Goal: Communication & Community: Answer question/provide support

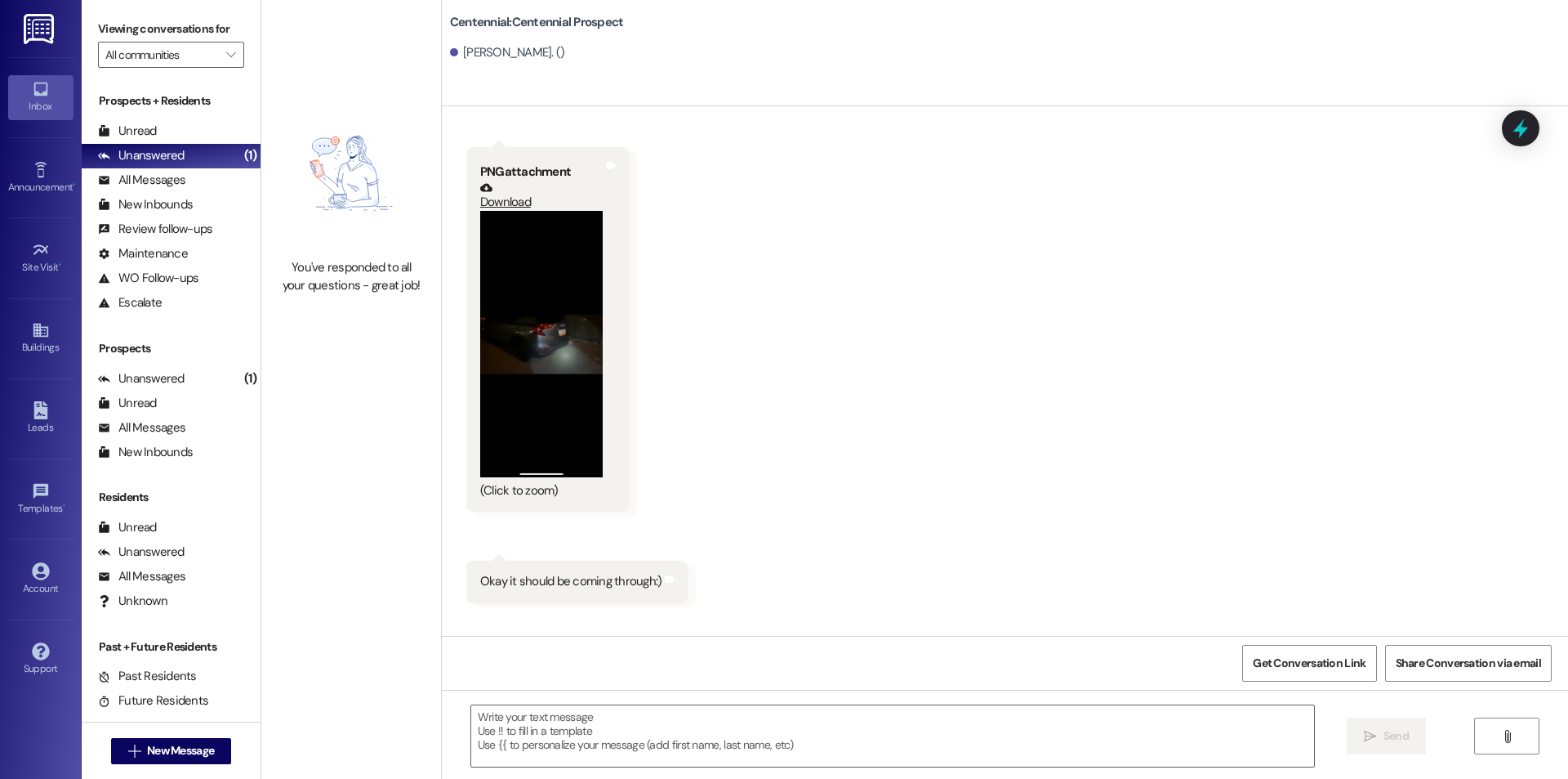
scroll to position [3045, 0]
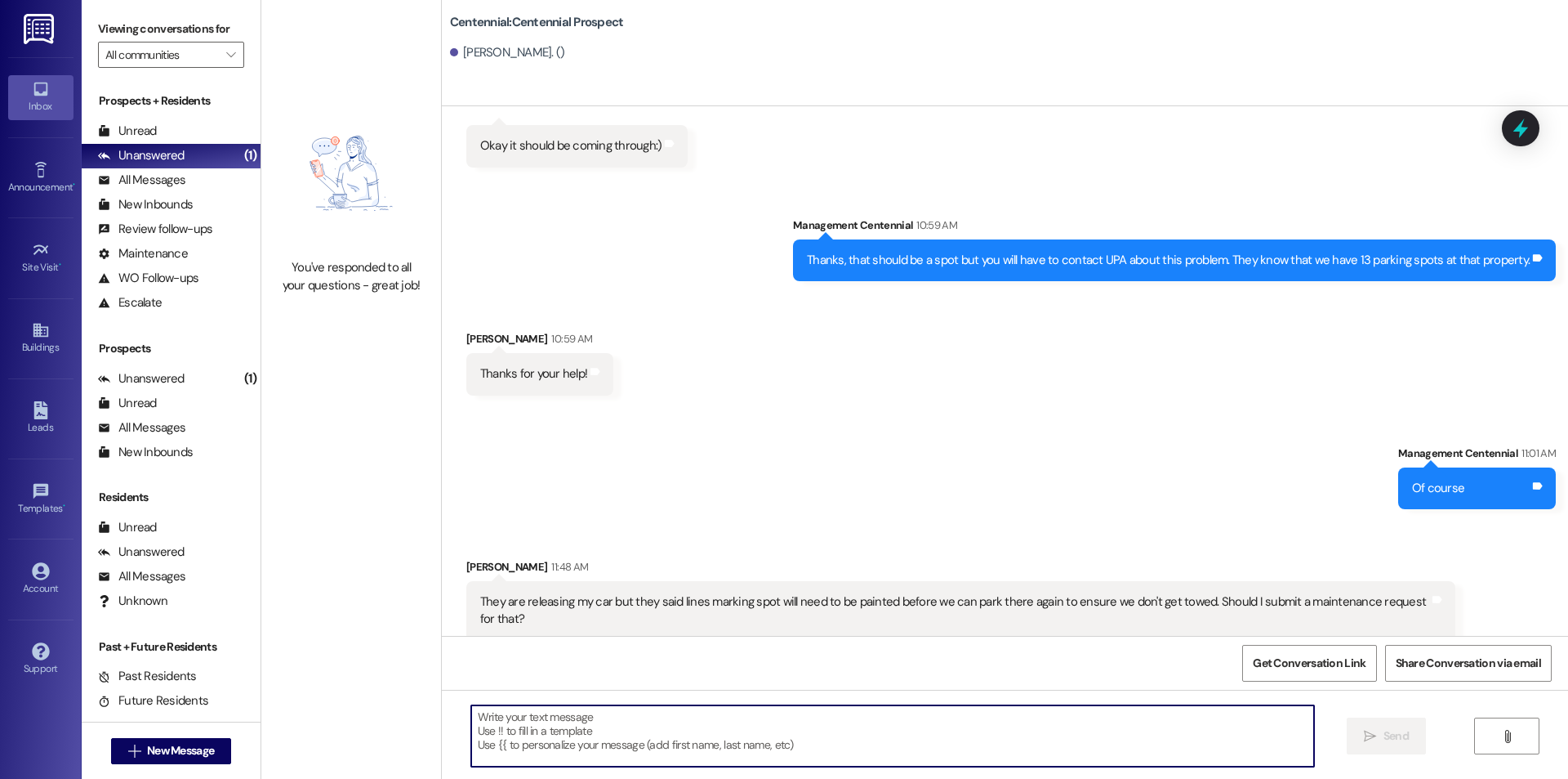
click at [664, 742] on textarea at bounding box center [893, 735] width 843 height 61
type textarea "We will get that taken care of!"
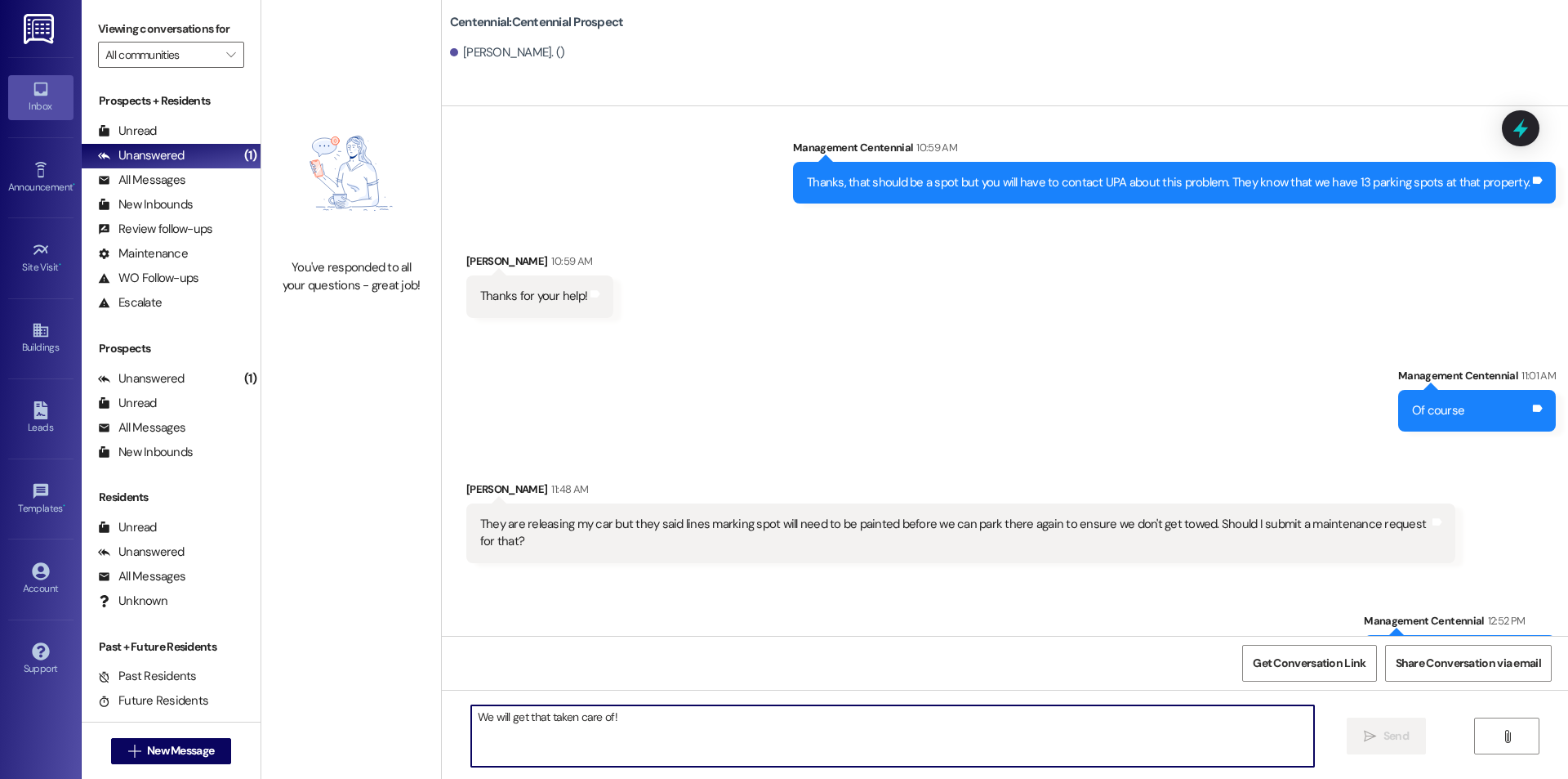
scroll to position [3161, 0]
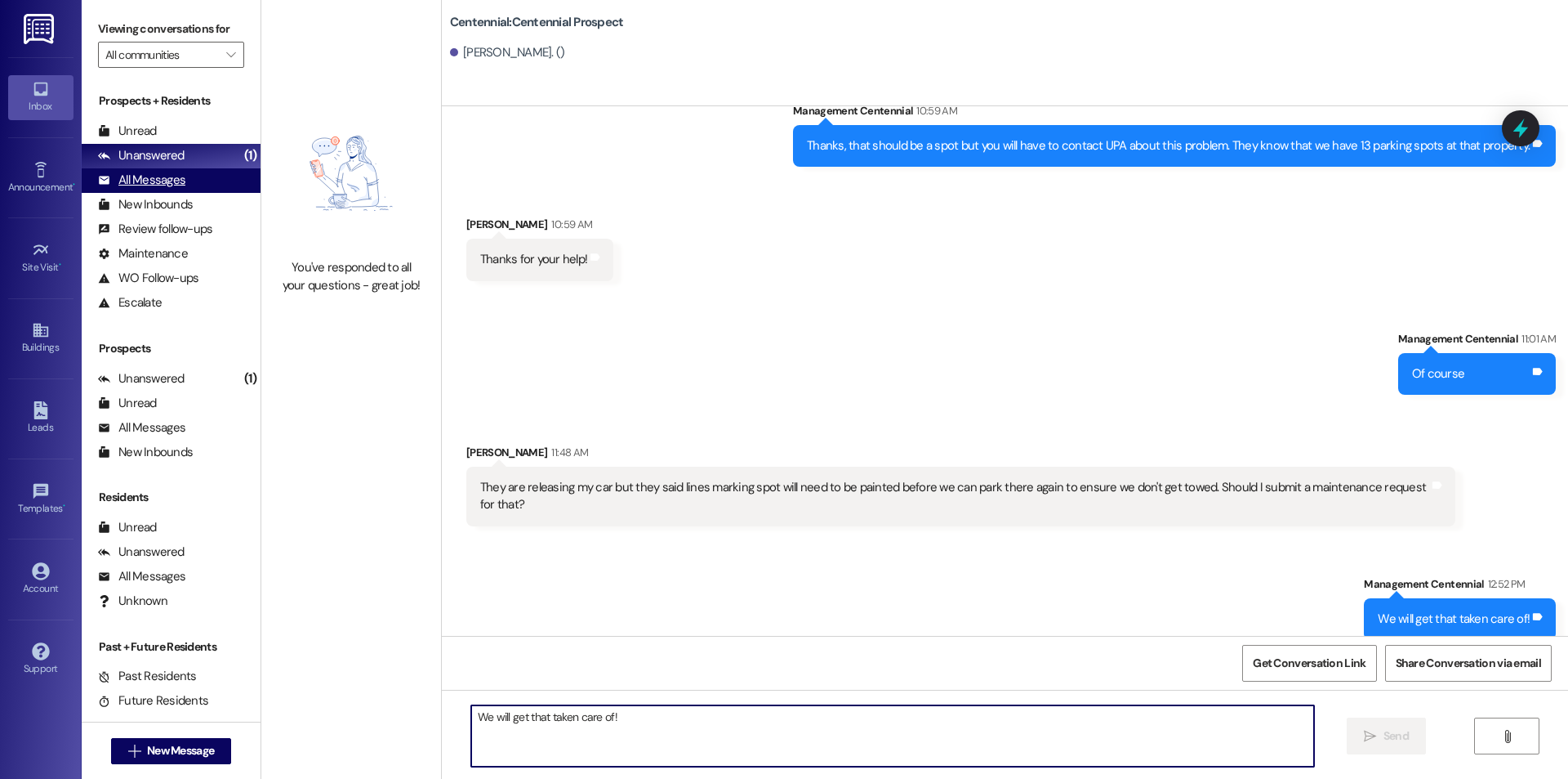
click at [171, 183] on div "All Messages" at bounding box center [141, 180] width 87 height 17
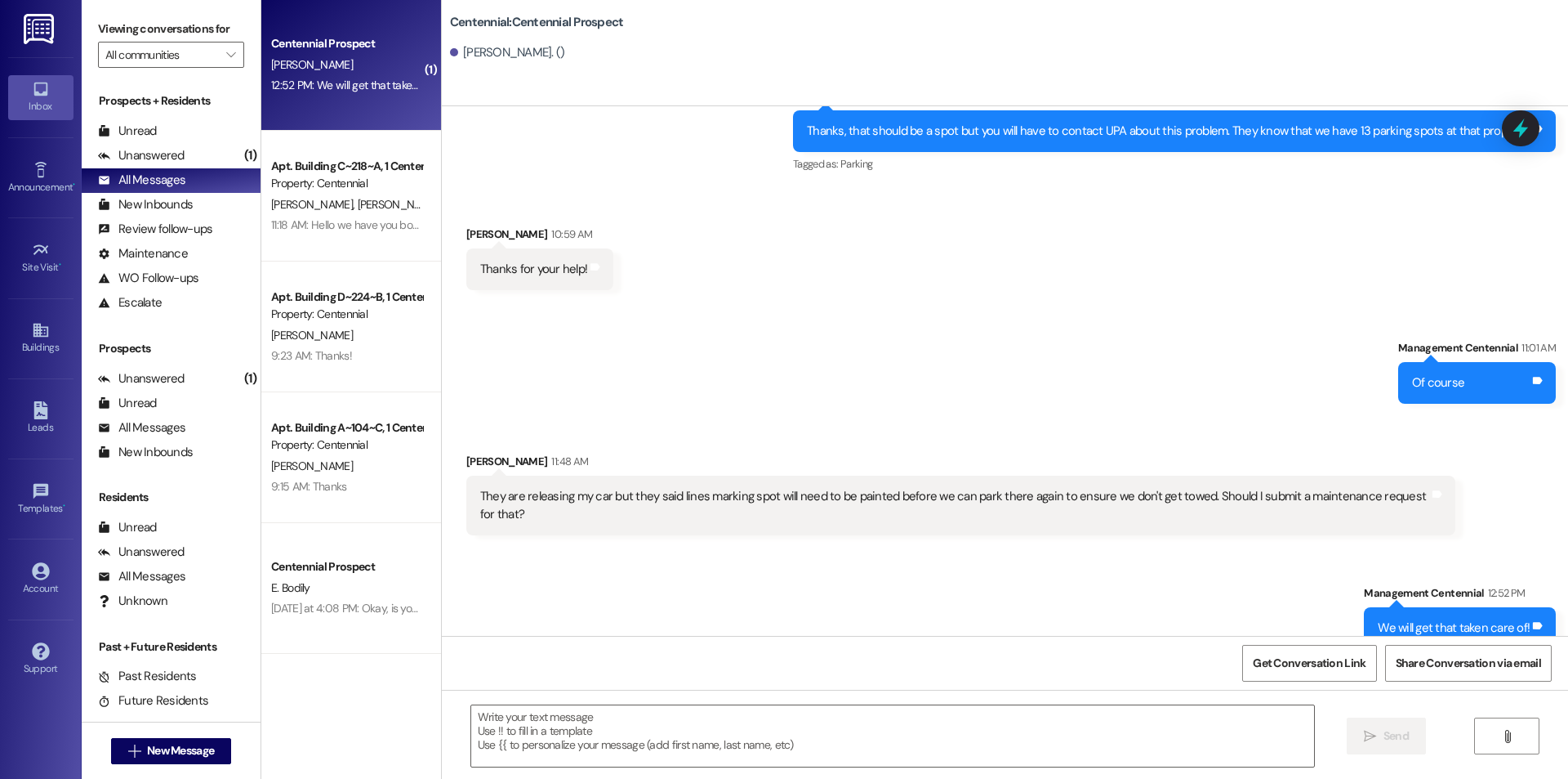
scroll to position [3184, 0]
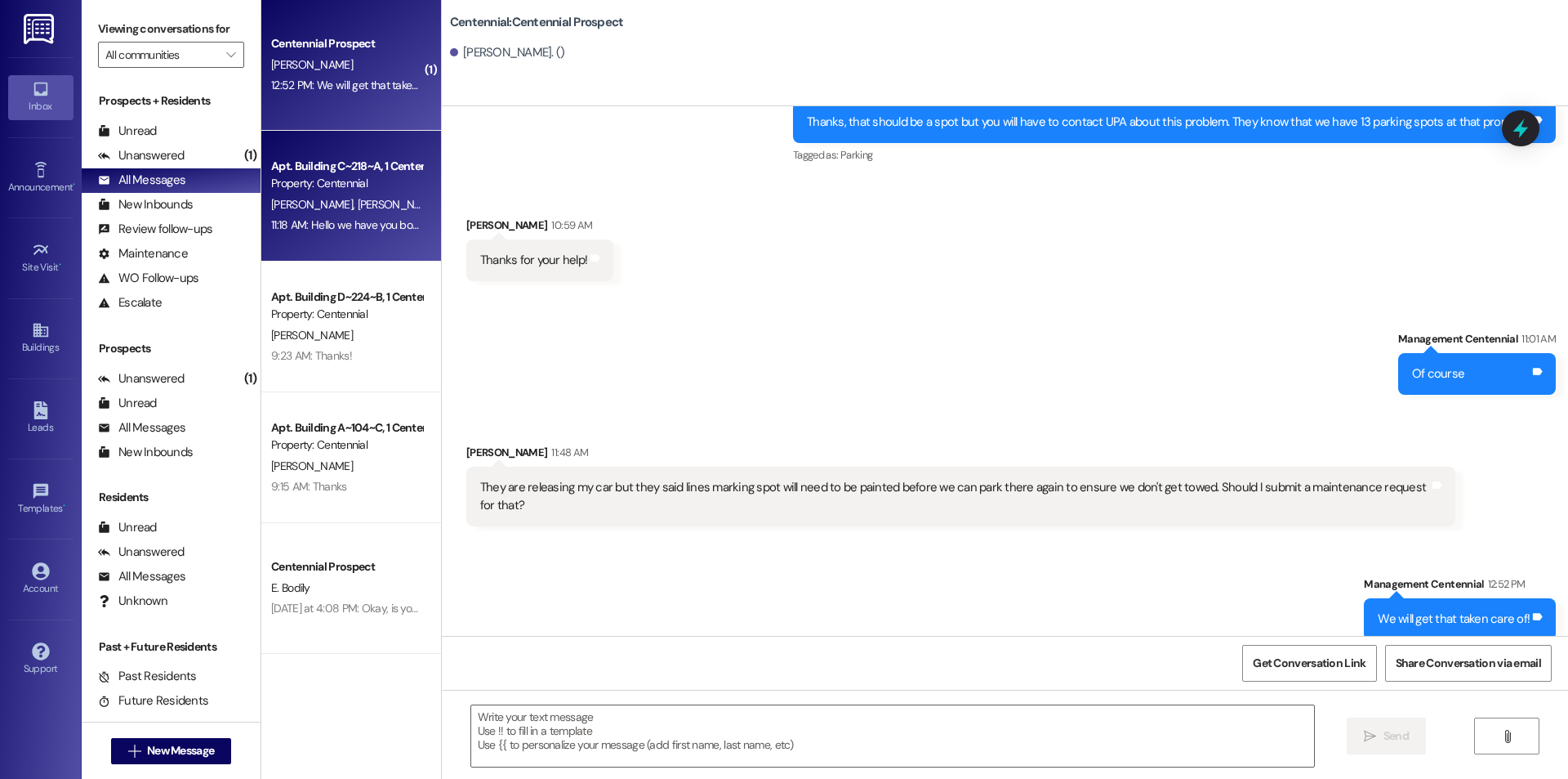
click at [369, 202] on div "[PERSON_NAME] [PERSON_NAME]" at bounding box center [346, 204] width 154 height 20
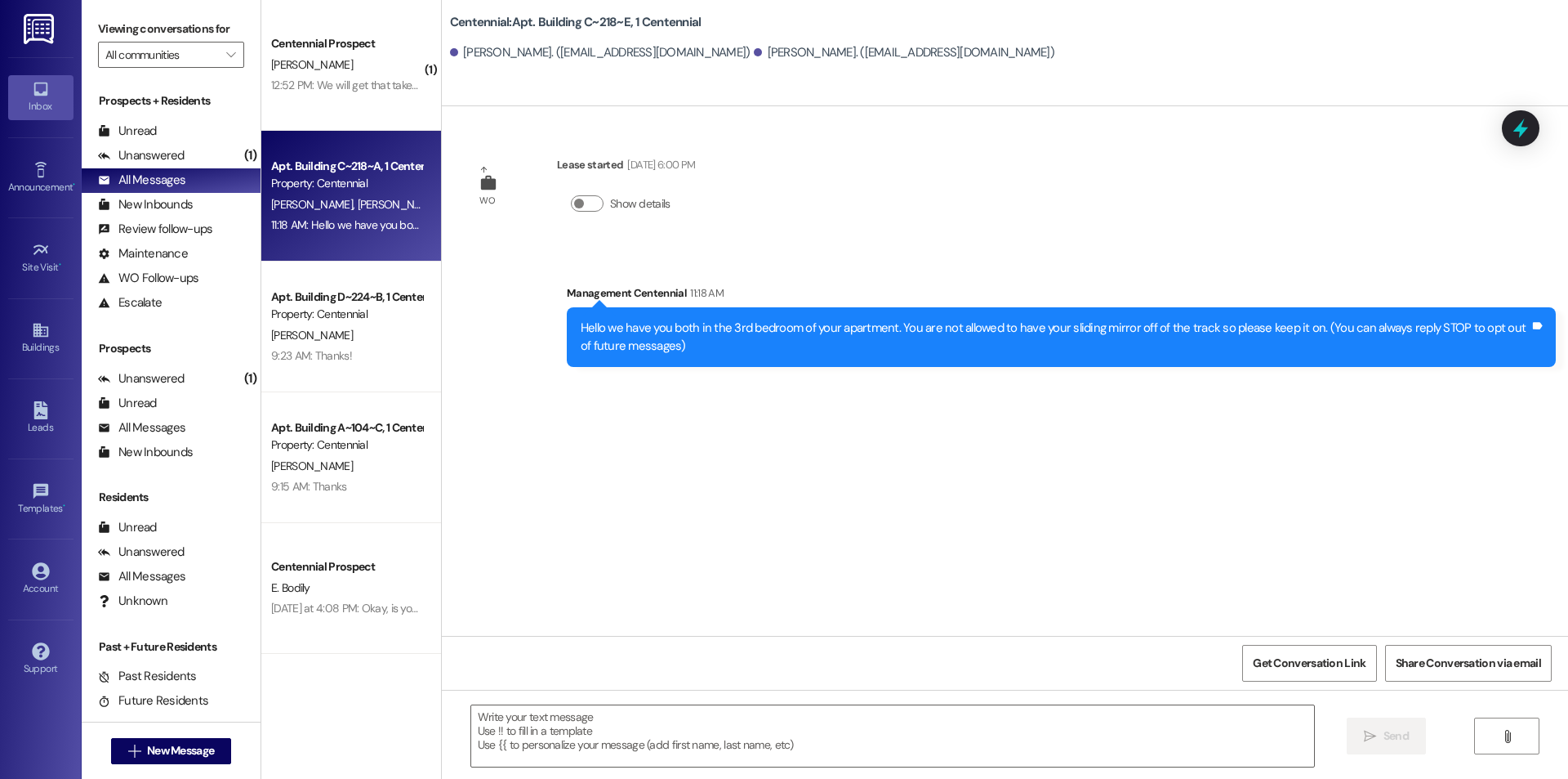
scroll to position [0, 0]
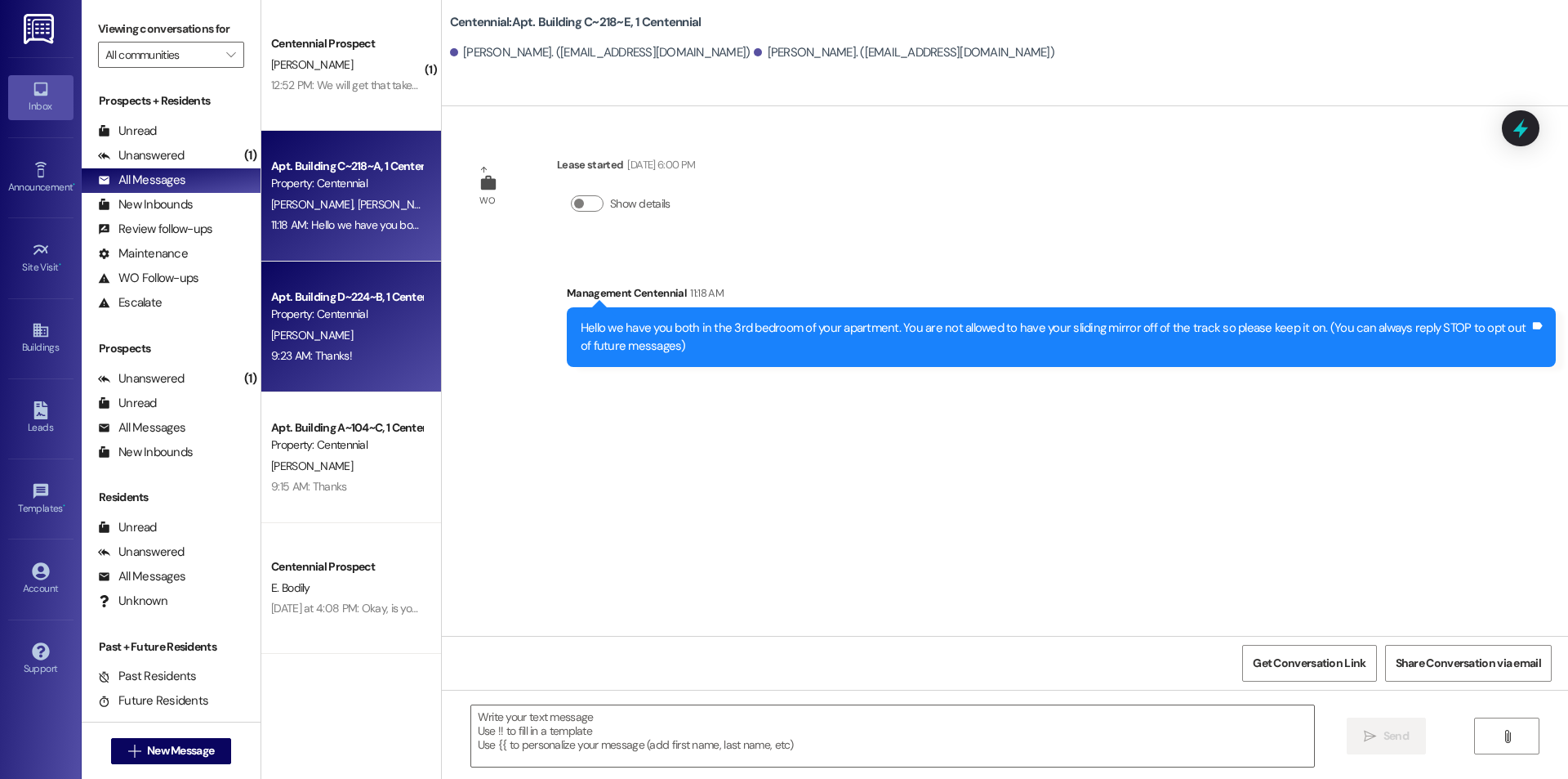
click at [395, 304] on div "Apt. Building D~224~B, 1 Centennial" at bounding box center [347, 297] width 151 height 17
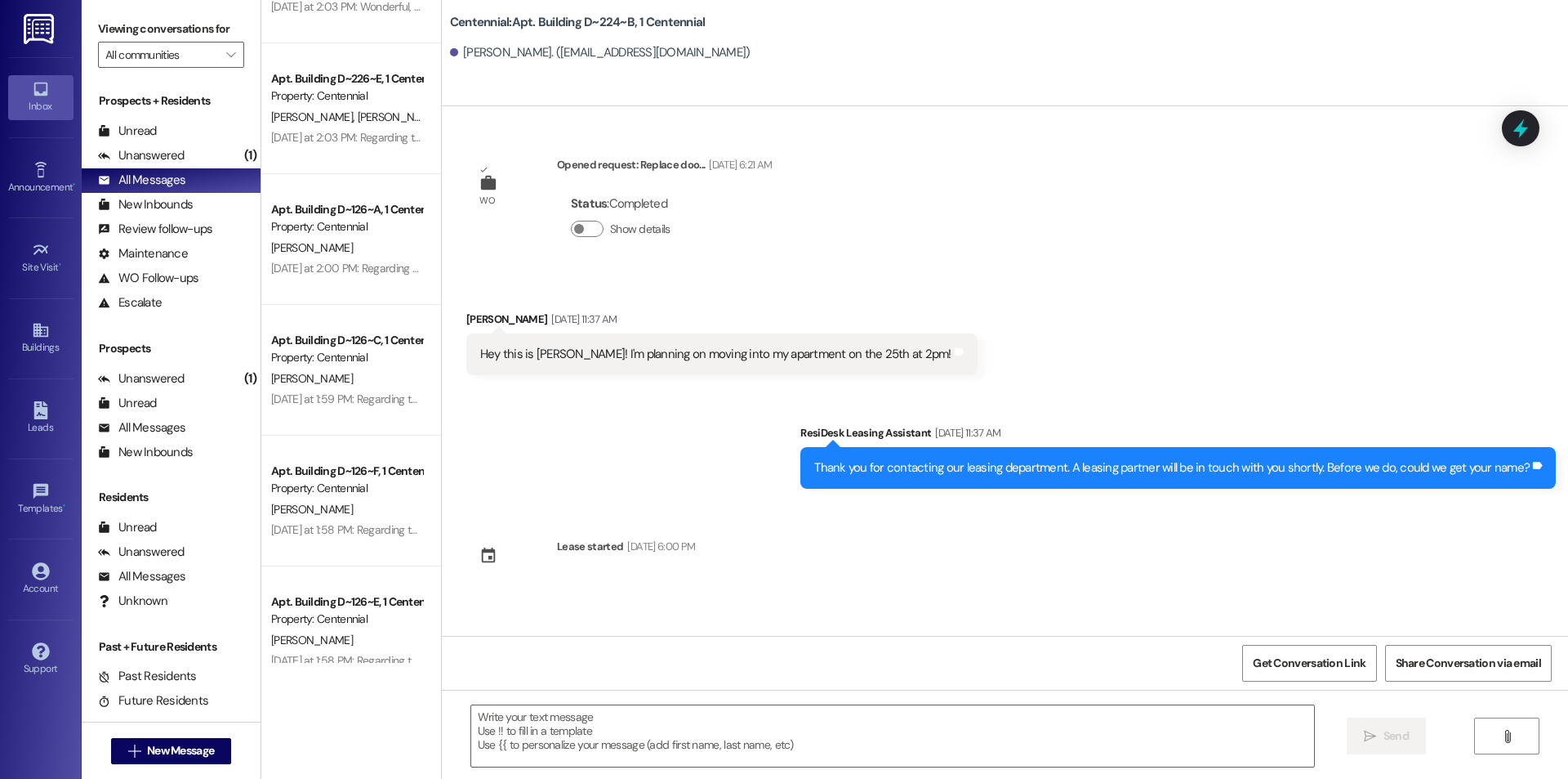
scroll to position [654, 0]
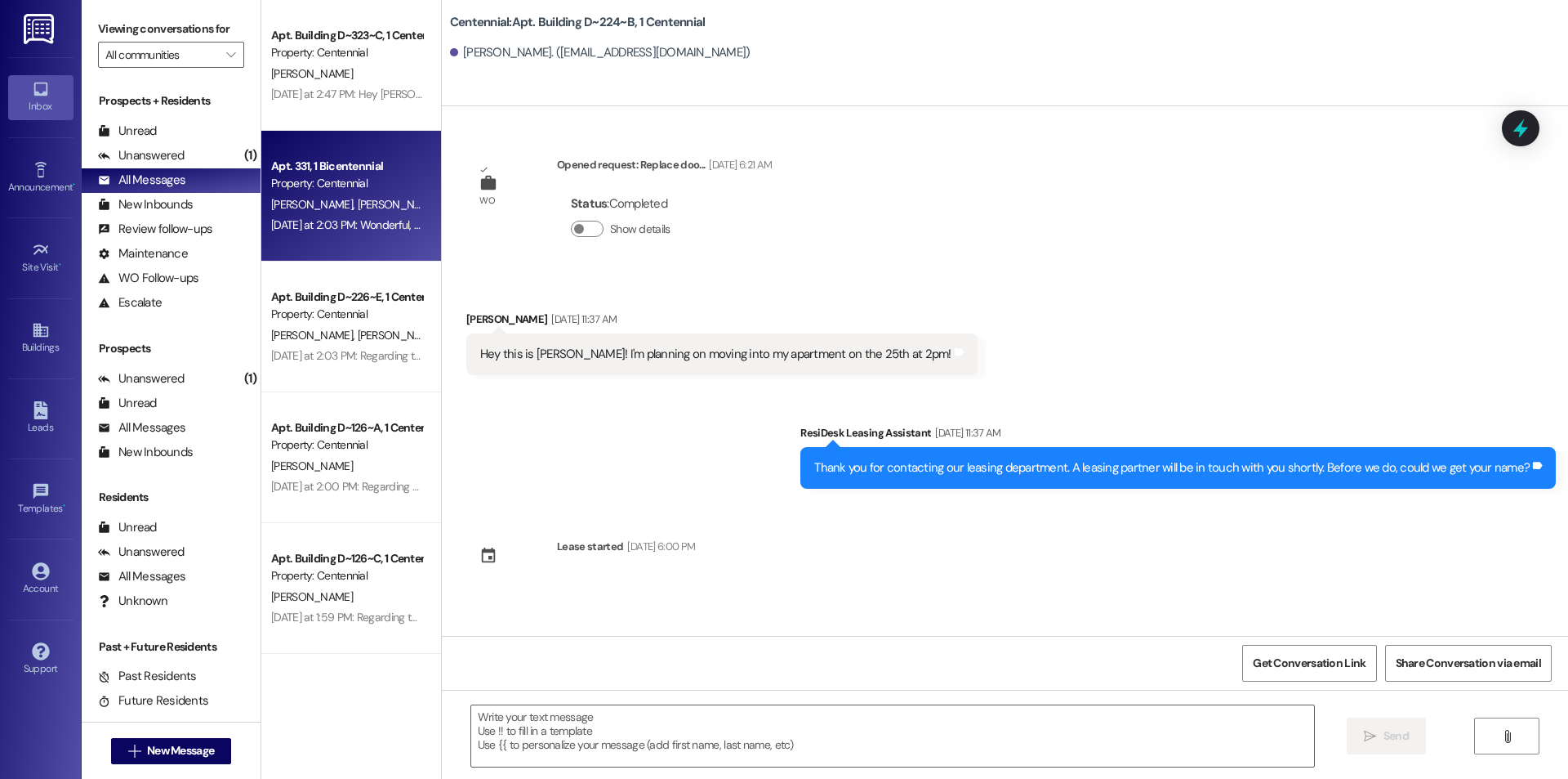
click at [373, 228] on div "[DATE] at 2:03 PM: Wonderful, thank you so much [DATE] at 2:03 PM: Wonderful, t…" at bounding box center [387, 224] width 232 height 15
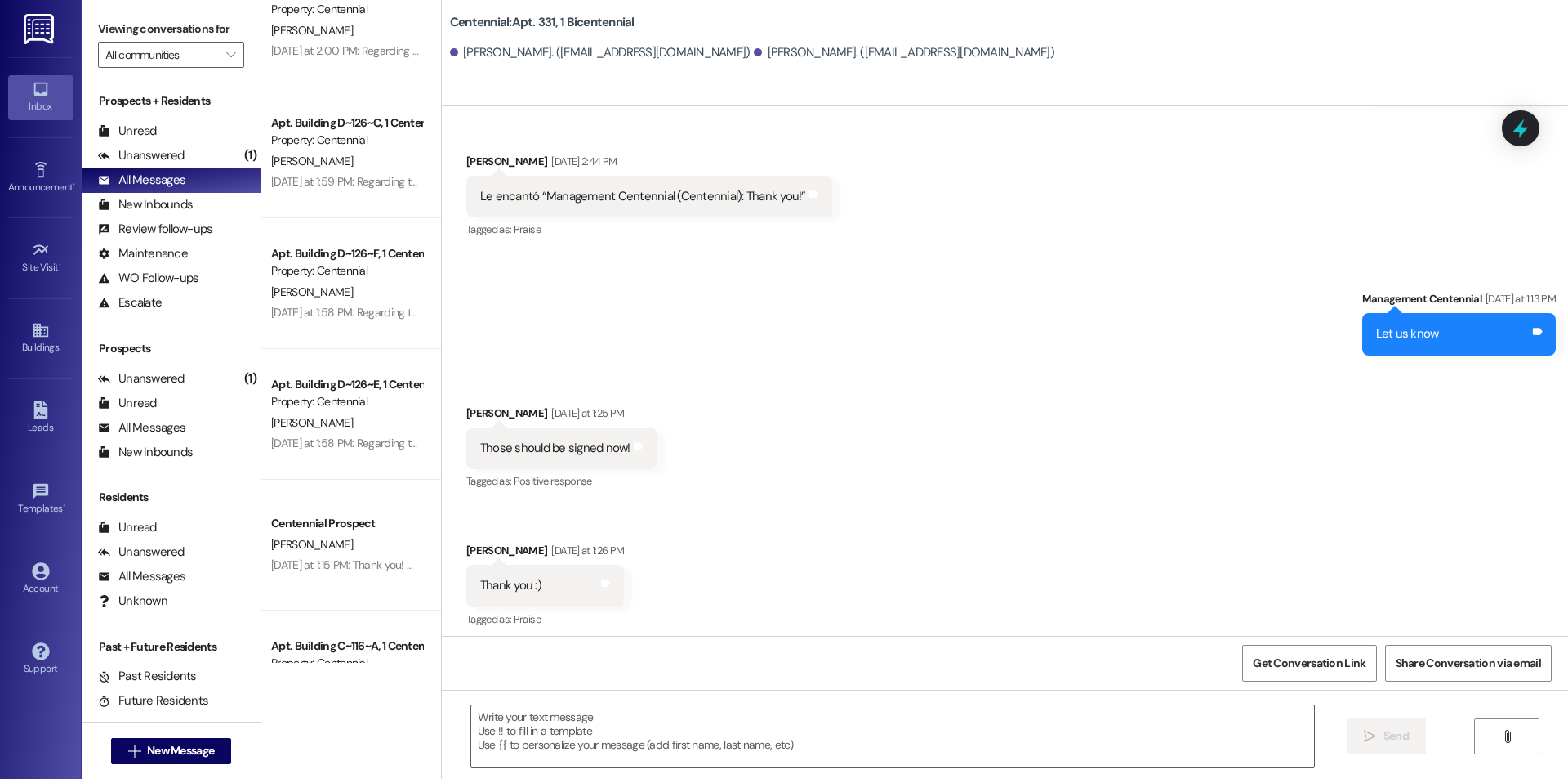
scroll to position [1526, 0]
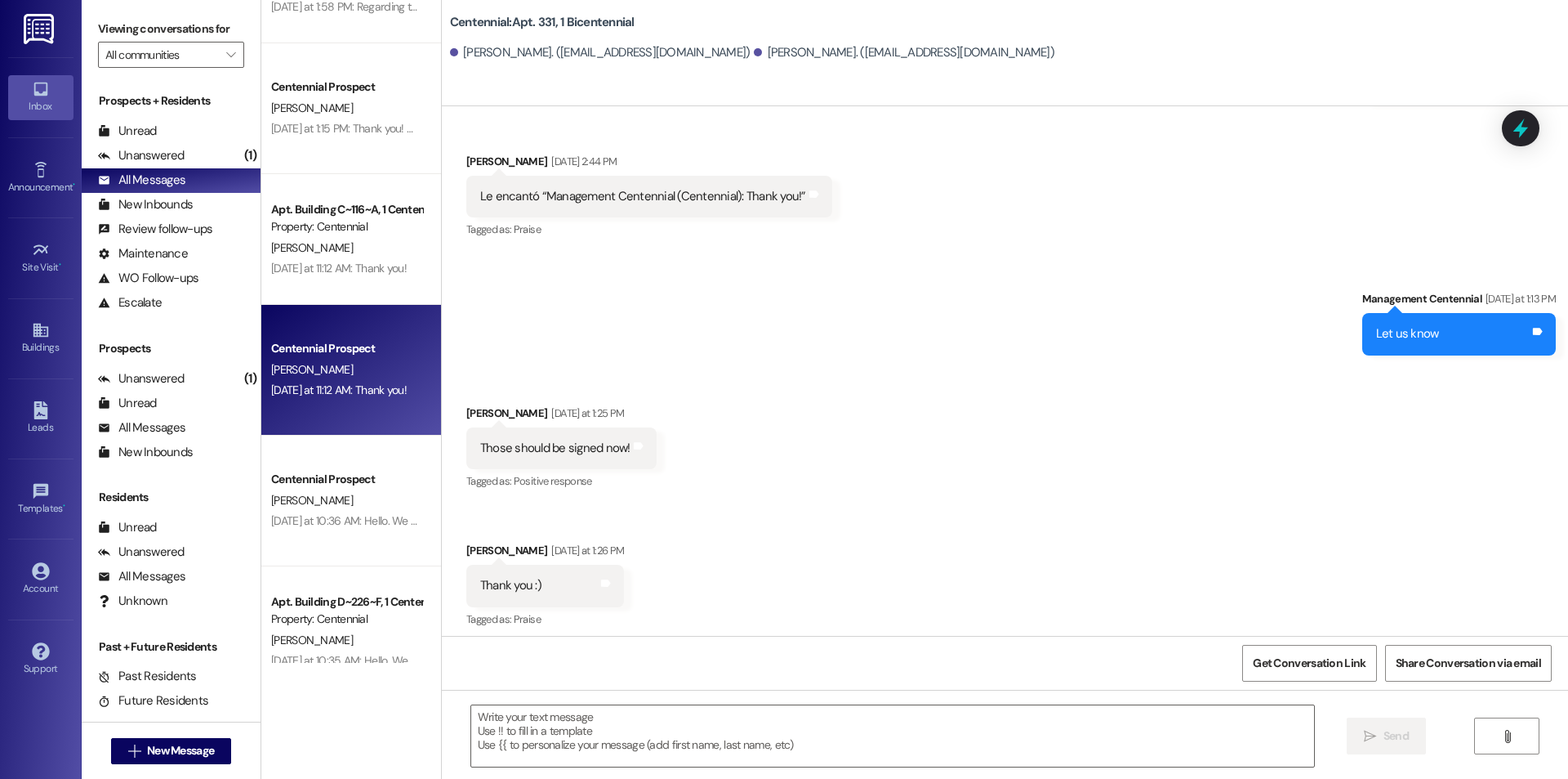
click at [380, 347] on div "Centennial Prospect" at bounding box center [347, 349] width 151 height 17
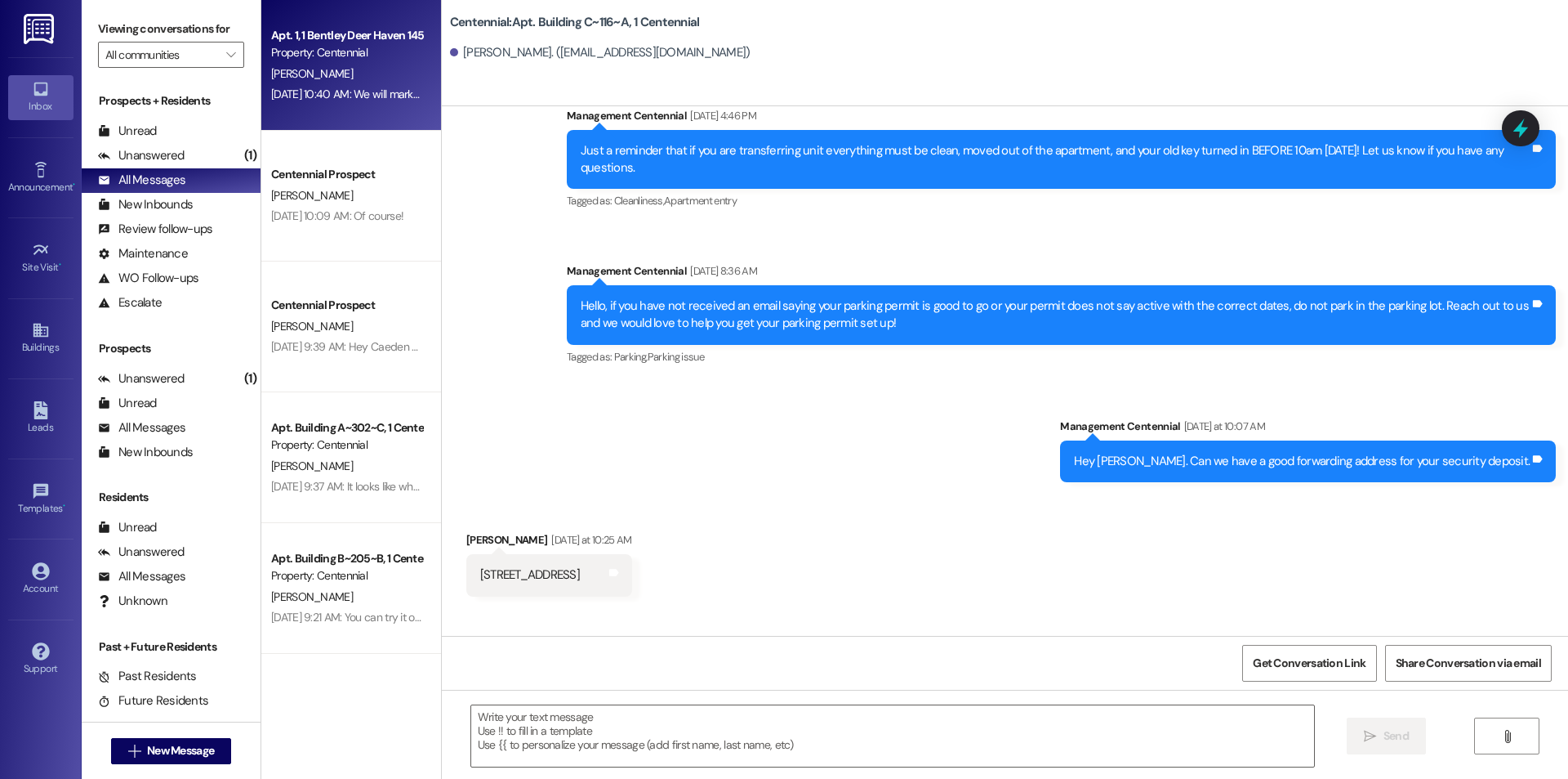
scroll to position [4794, 0]
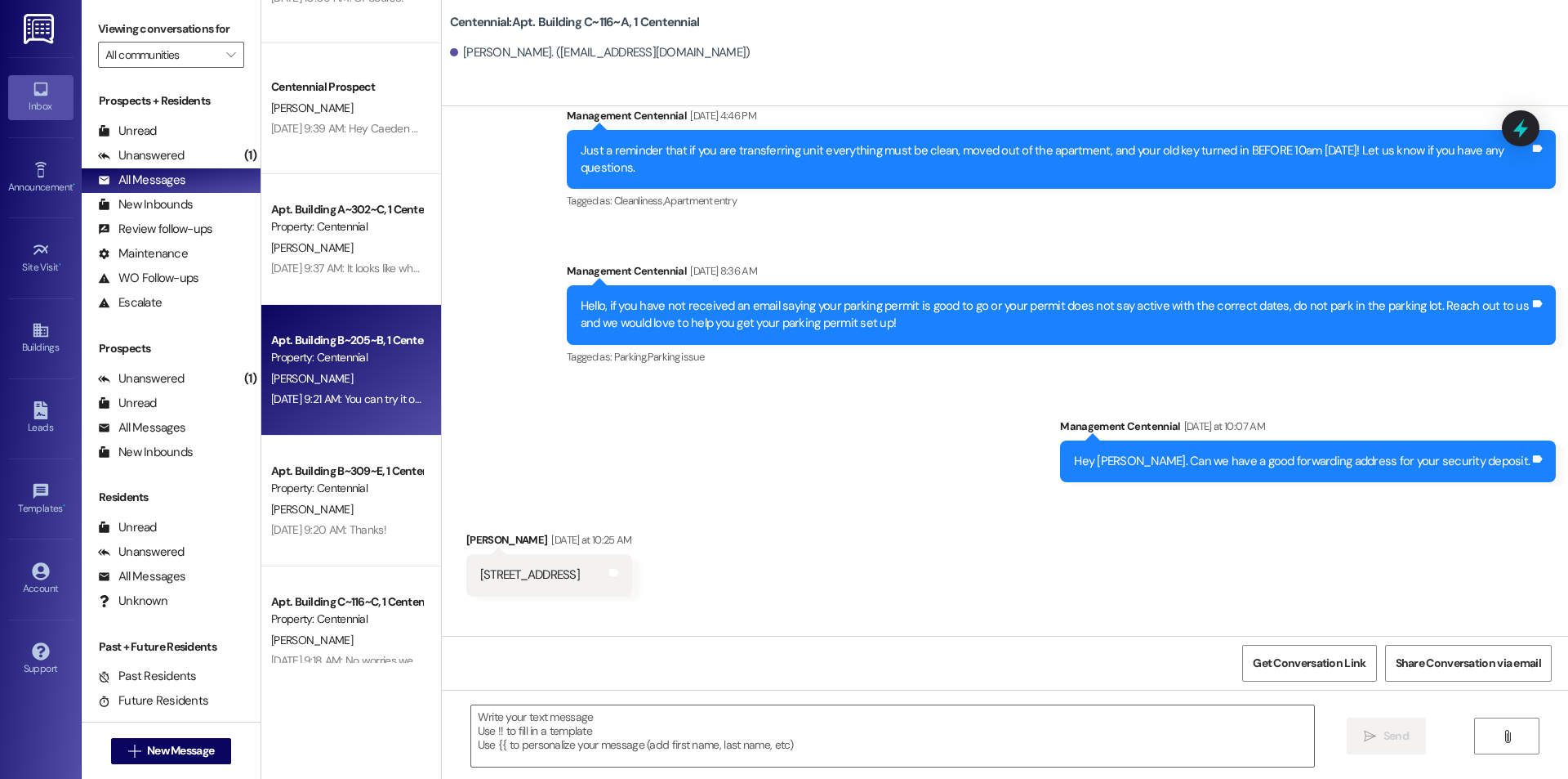
click at [355, 363] on div "Property: Centennial" at bounding box center [347, 358] width 151 height 17
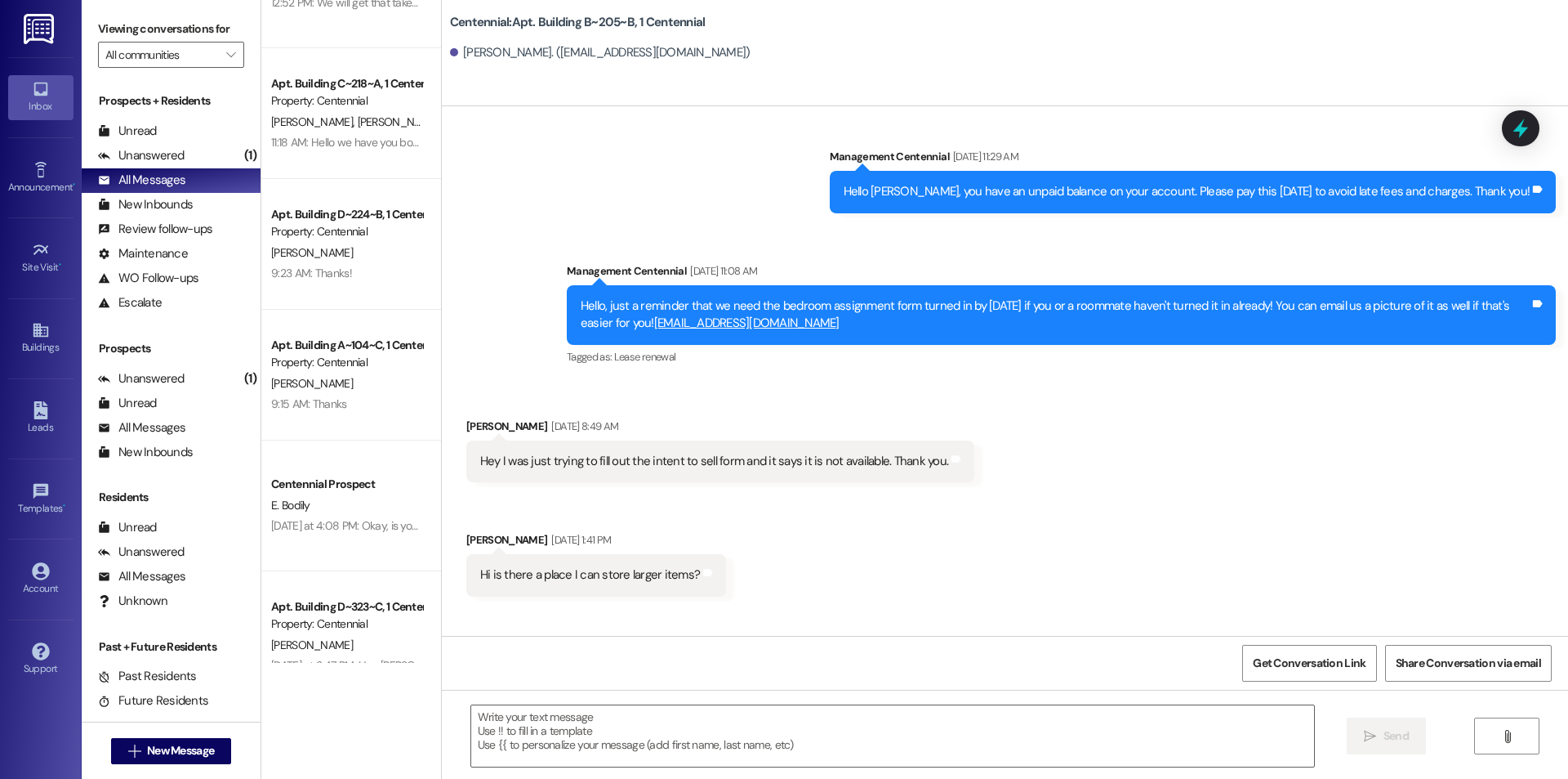
scroll to position [0, 0]
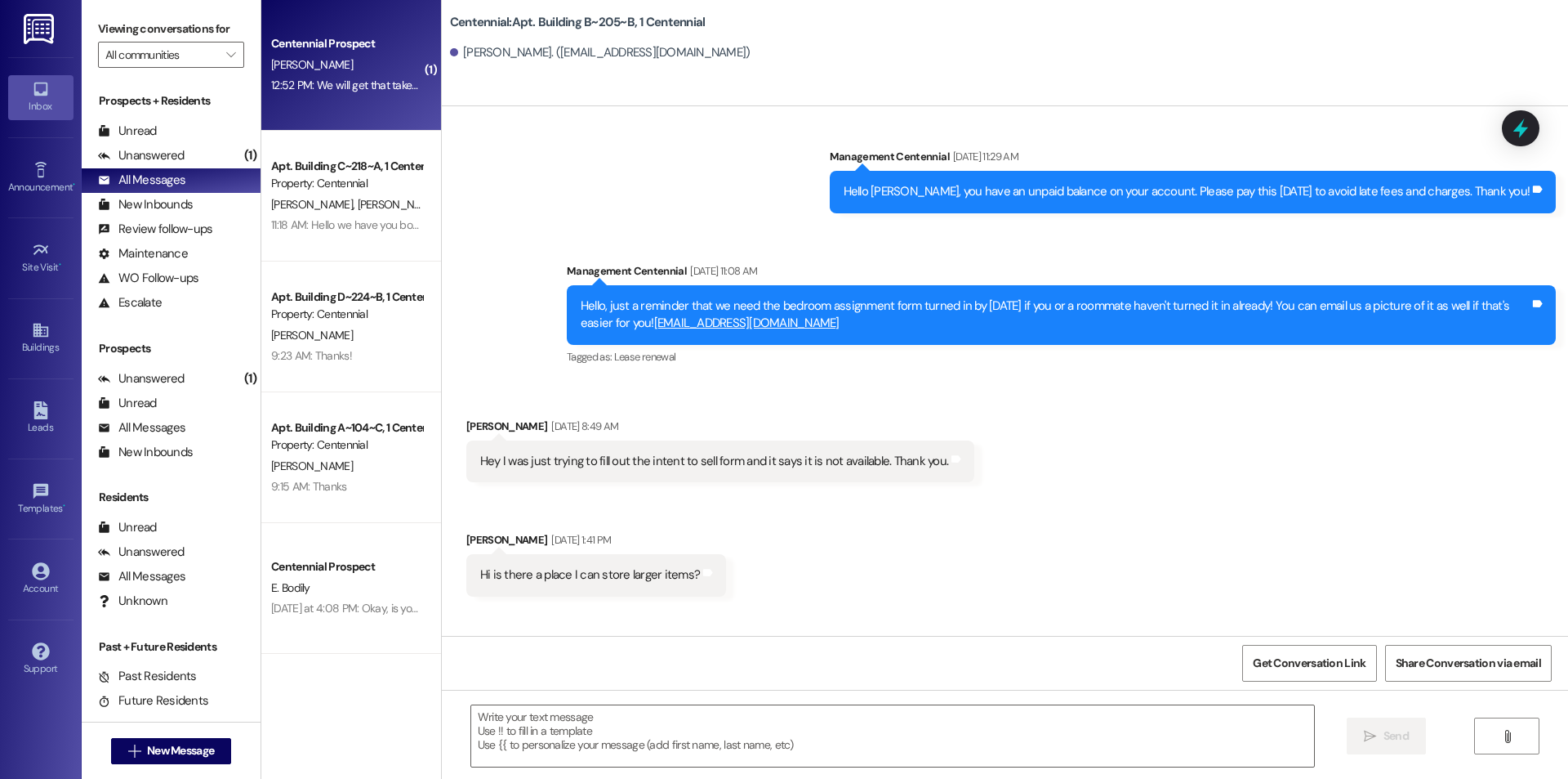
click at [371, 112] on div "Centennial Prospect [PERSON_NAME] 12:52 PM: We will get that taken care of! 12:…" at bounding box center [352, 65] width 180 height 131
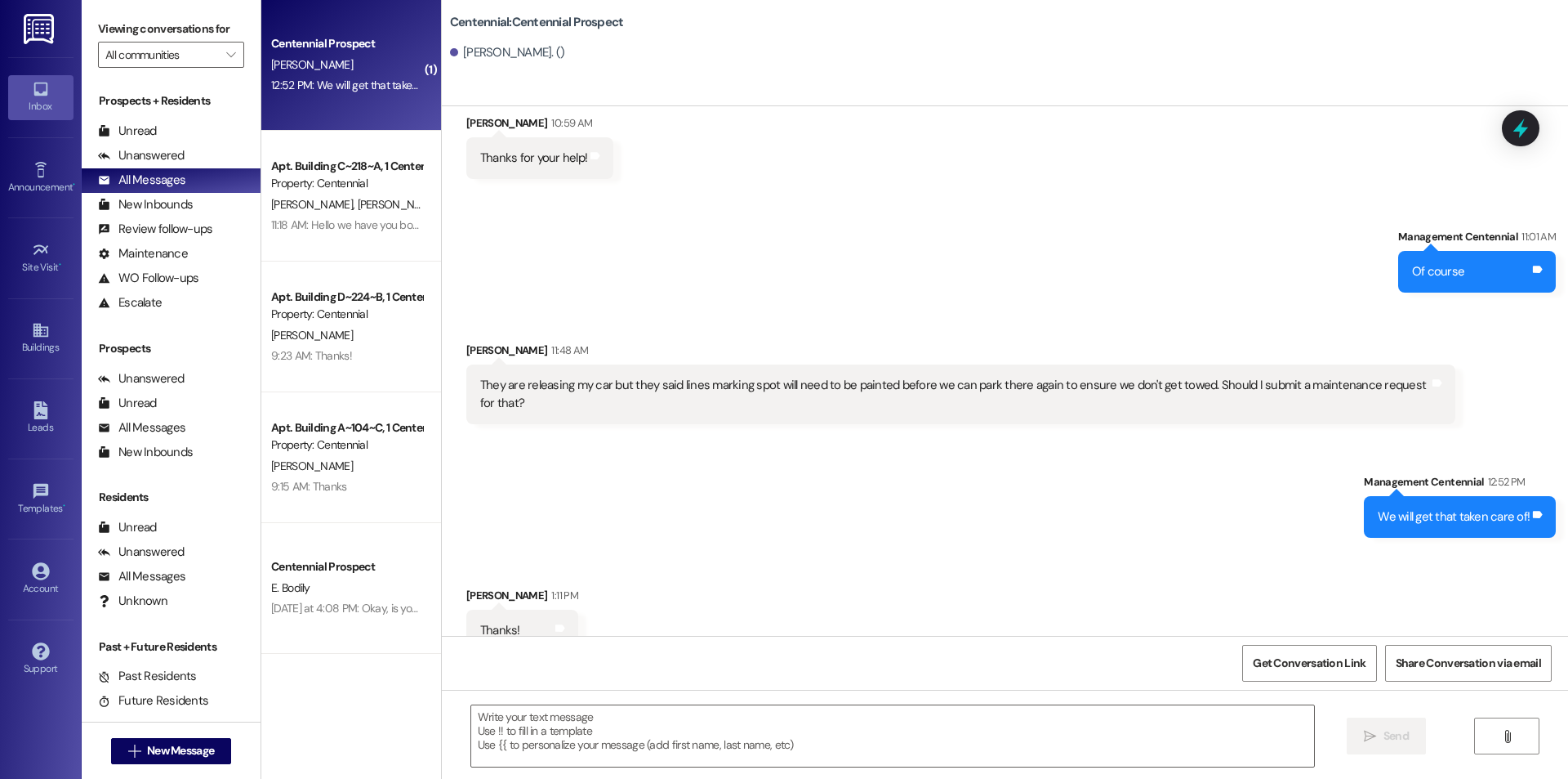
scroll to position [3296, 0]
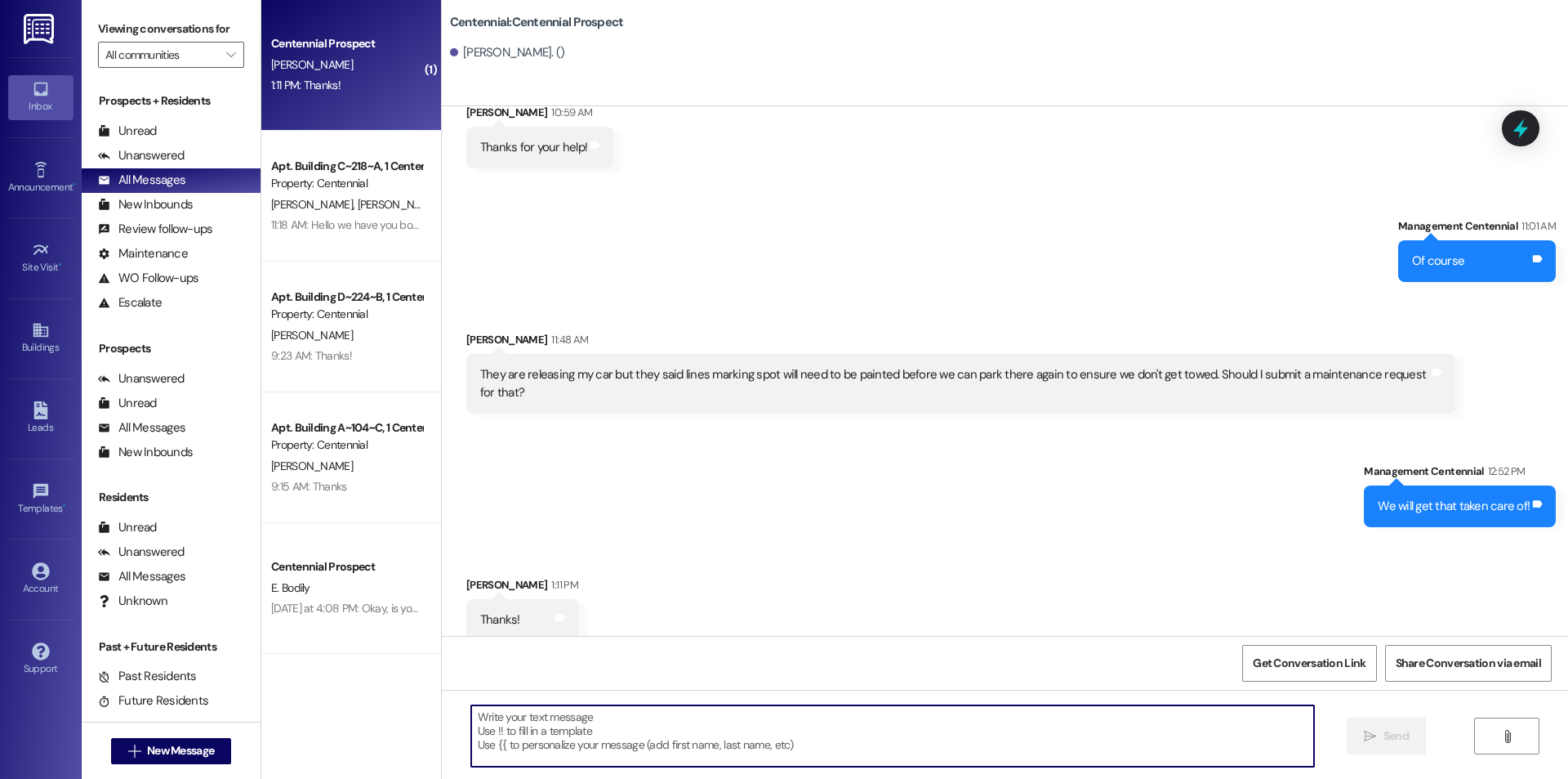
click at [555, 724] on textarea at bounding box center [893, 735] width 843 height 61
type textarea "No problem!"
